Goal: Task Accomplishment & Management: Use online tool/utility

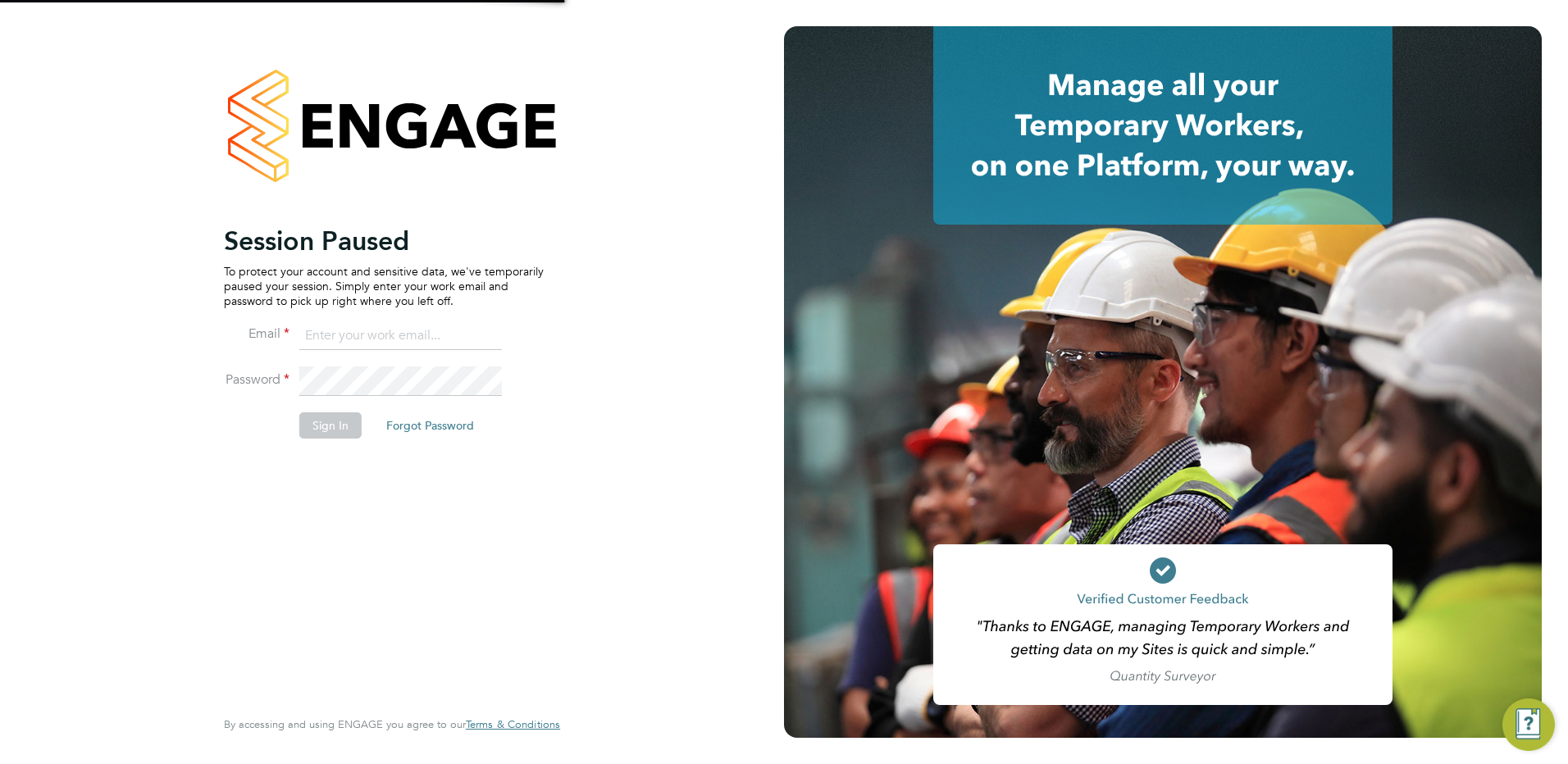
type input "payroll@vgcgroup.co.uk"
click at [353, 423] on button "Sign In" at bounding box center [329, 426] width 62 height 27
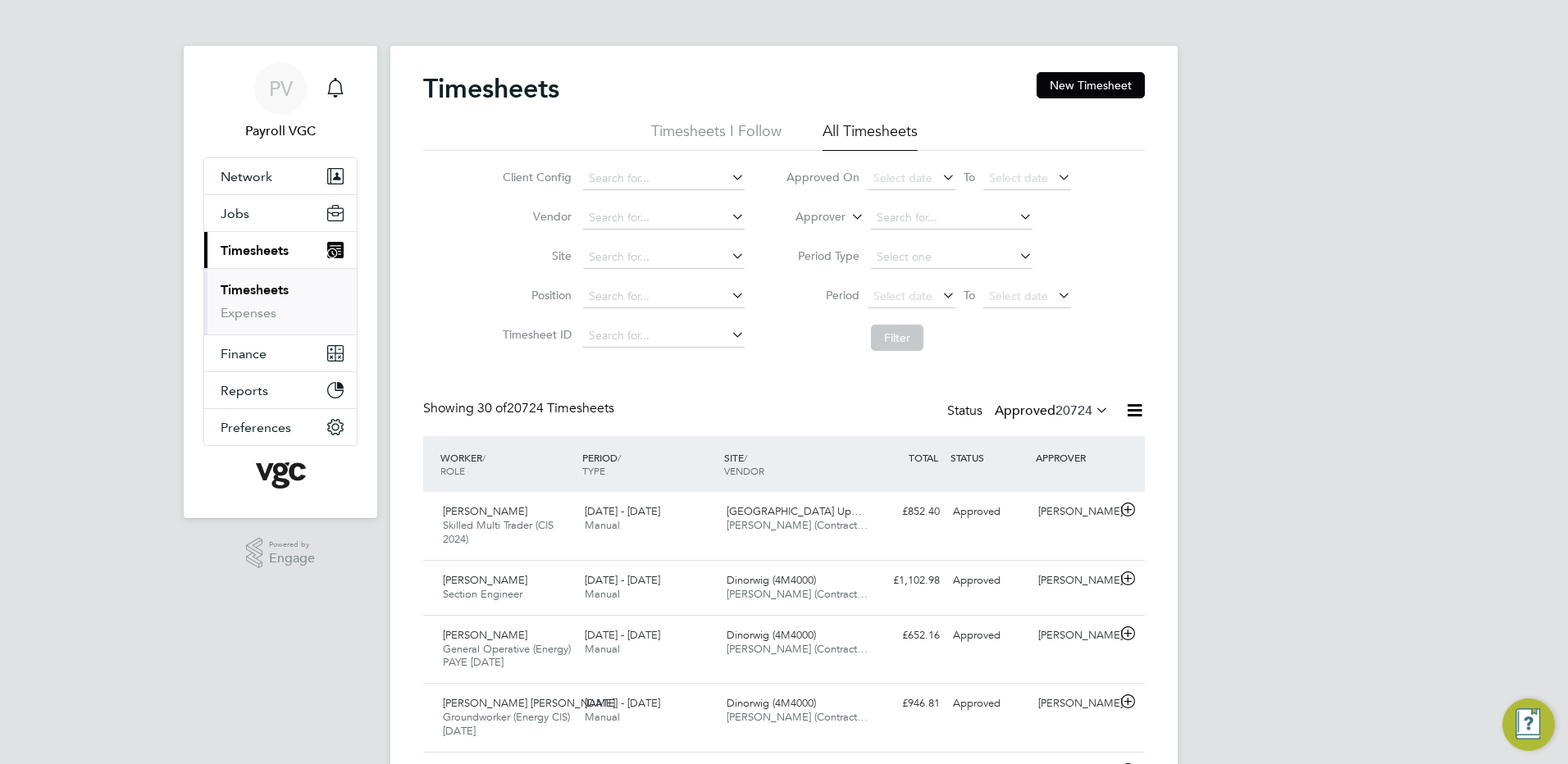
click at [266, 286] on link "Timesheets" at bounding box center [254, 290] width 68 height 16
click at [1135, 410] on icon at bounding box center [1133, 410] width 21 height 21
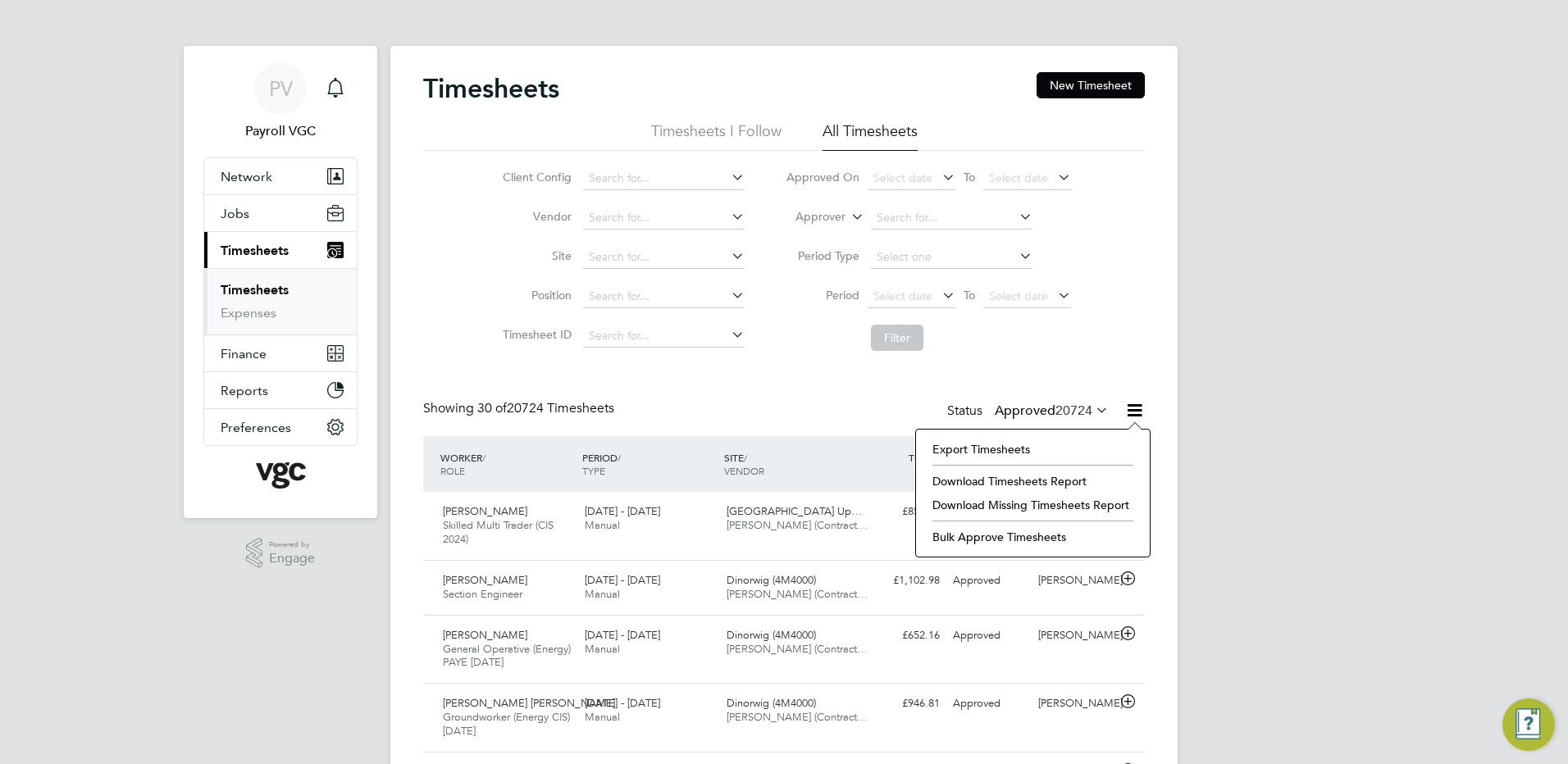
click at [995, 452] on li "Export Timesheets" at bounding box center [1032, 448] width 217 height 23
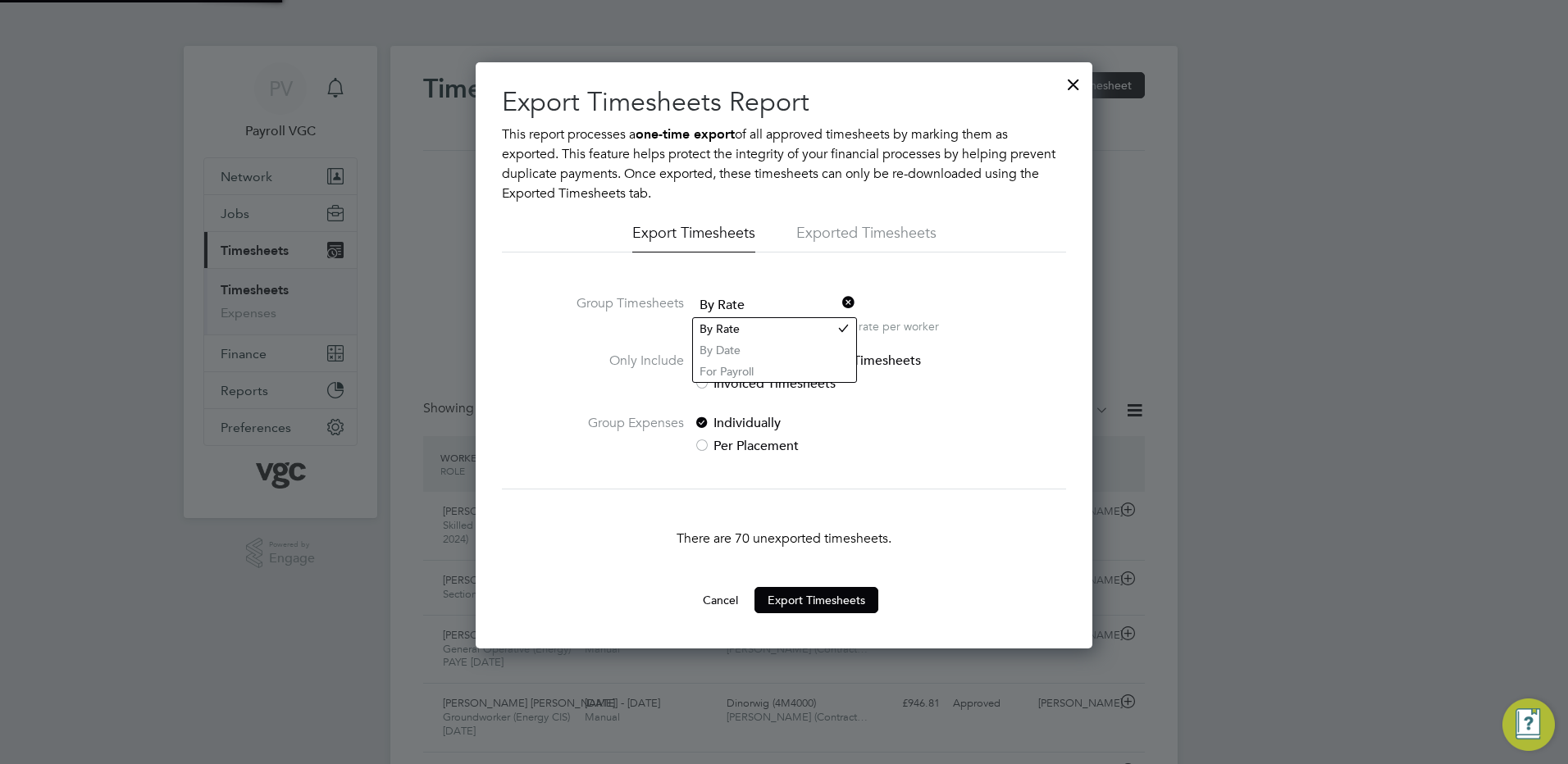
click at [726, 304] on span "By Rate" at bounding box center [775, 306] width 161 height 25
click at [746, 343] on li "By Date" at bounding box center [775, 350] width 163 height 22
click at [822, 605] on button "Export Timesheets" at bounding box center [816, 600] width 124 height 27
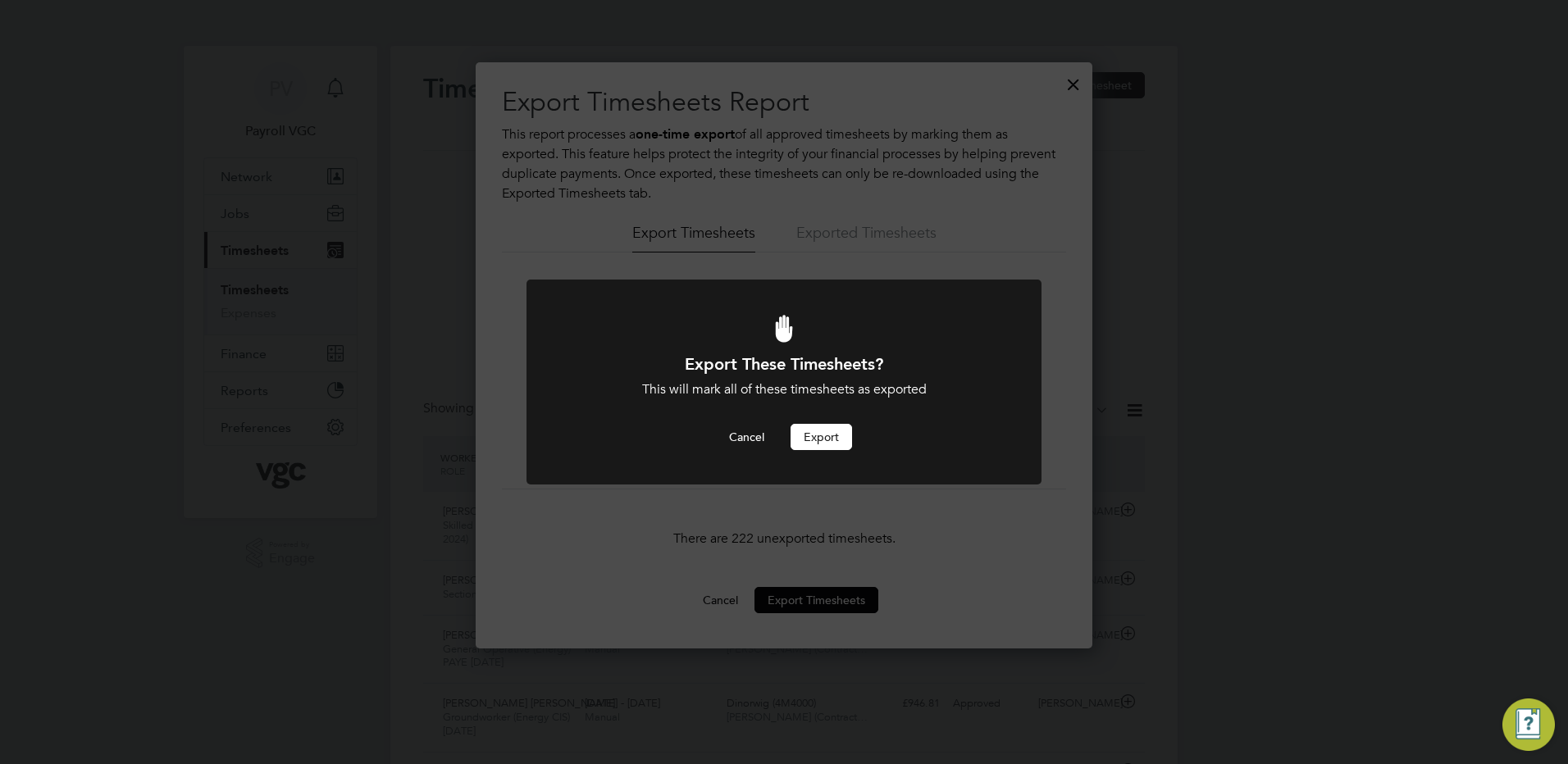
click at [818, 441] on button "Export" at bounding box center [821, 437] width 62 height 27
